Goal: Navigation & Orientation: Find specific page/section

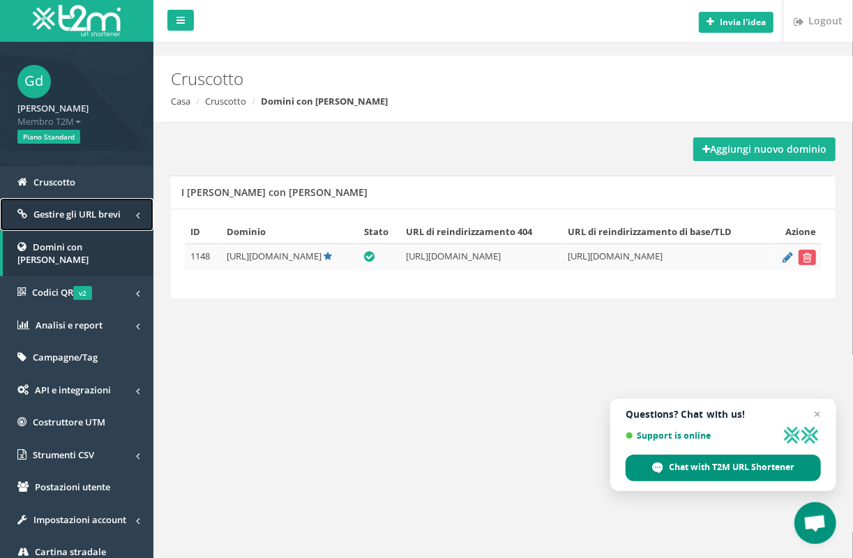
click at [57, 213] on span "Gestire gli URL brevi" at bounding box center [76, 214] width 87 height 13
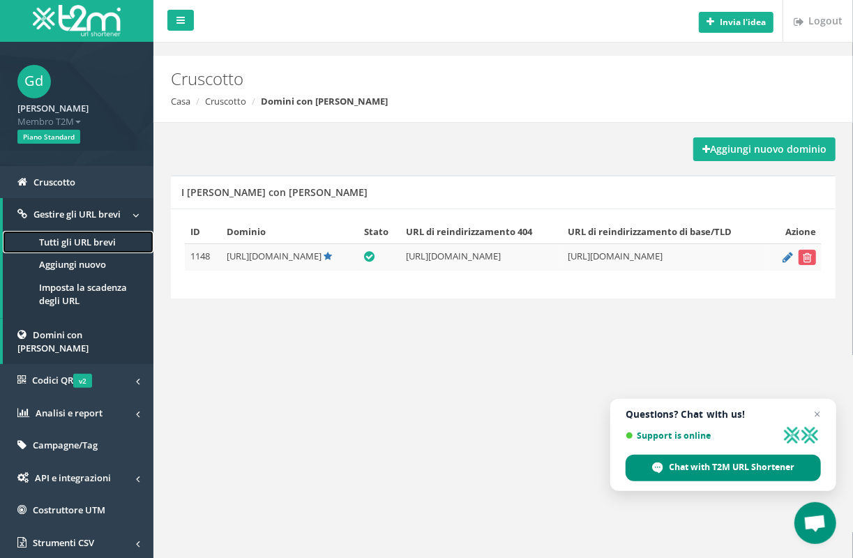
click at [86, 244] on link "Tutti gli URL brevi" at bounding box center [78, 242] width 151 height 23
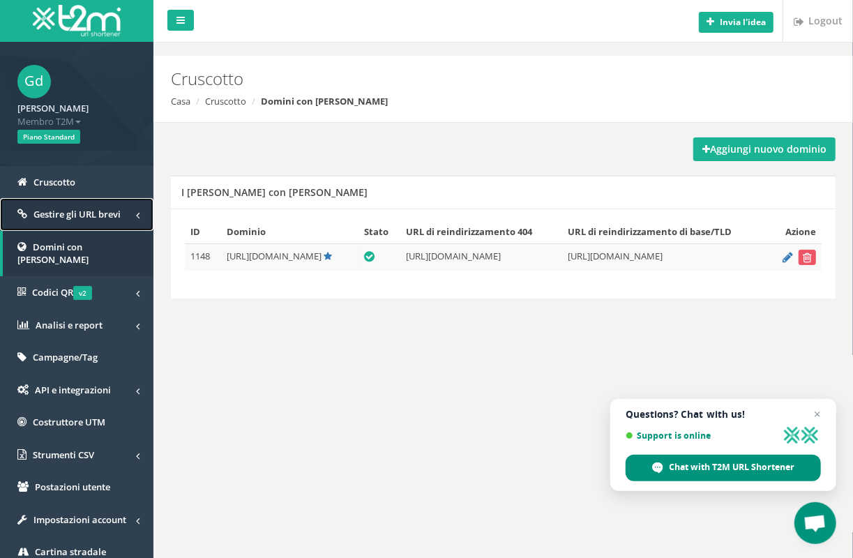
click at [66, 213] on span "Gestire gli URL brevi" at bounding box center [76, 214] width 87 height 13
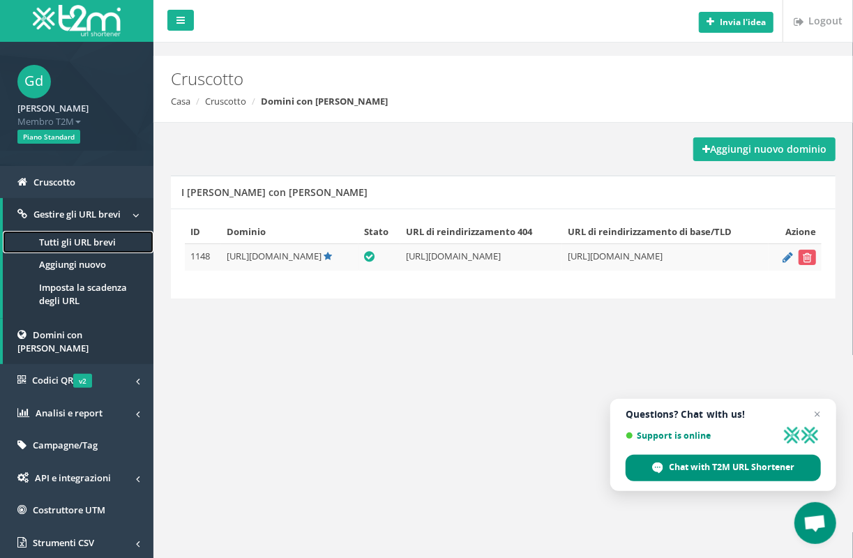
click at [77, 238] on link "Tutti gli URL brevi" at bounding box center [78, 242] width 151 height 23
